Goal: Task Accomplishment & Management: Use online tool/utility

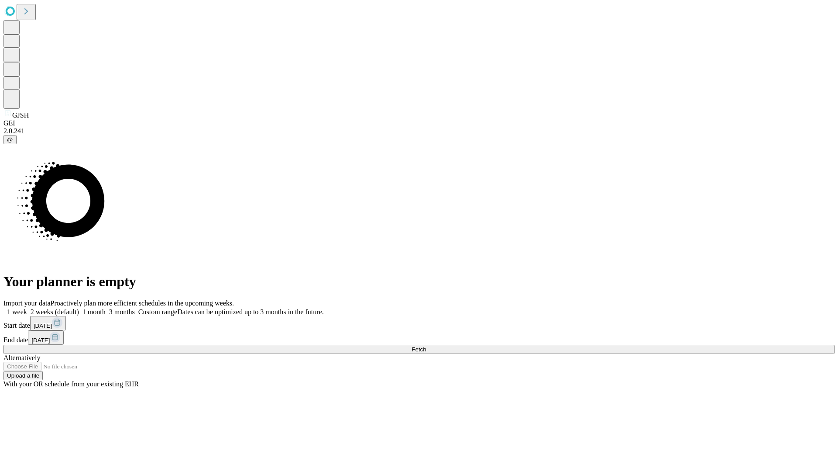
click at [426, 346] on span "Fetch" at bounding box center [419, 349] width 14 height 7
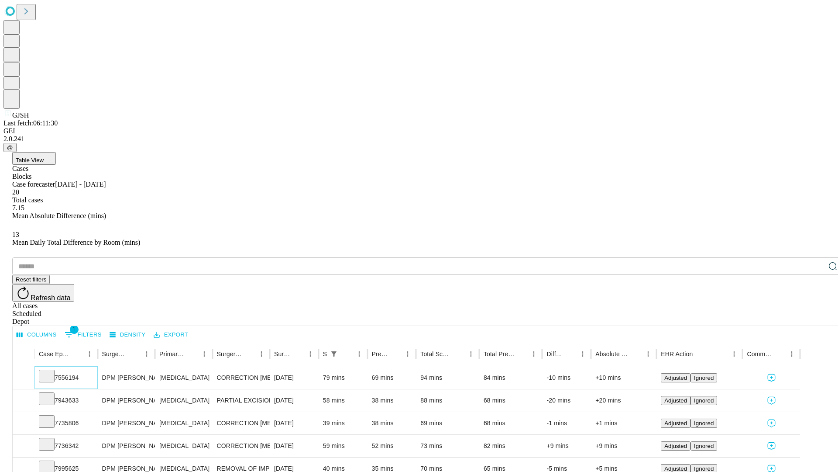
click at [51, 371] on icon at bounding box center [46, 375] width 9 height 9
